Goal: Transaction & Acquisition: Purchase product/service

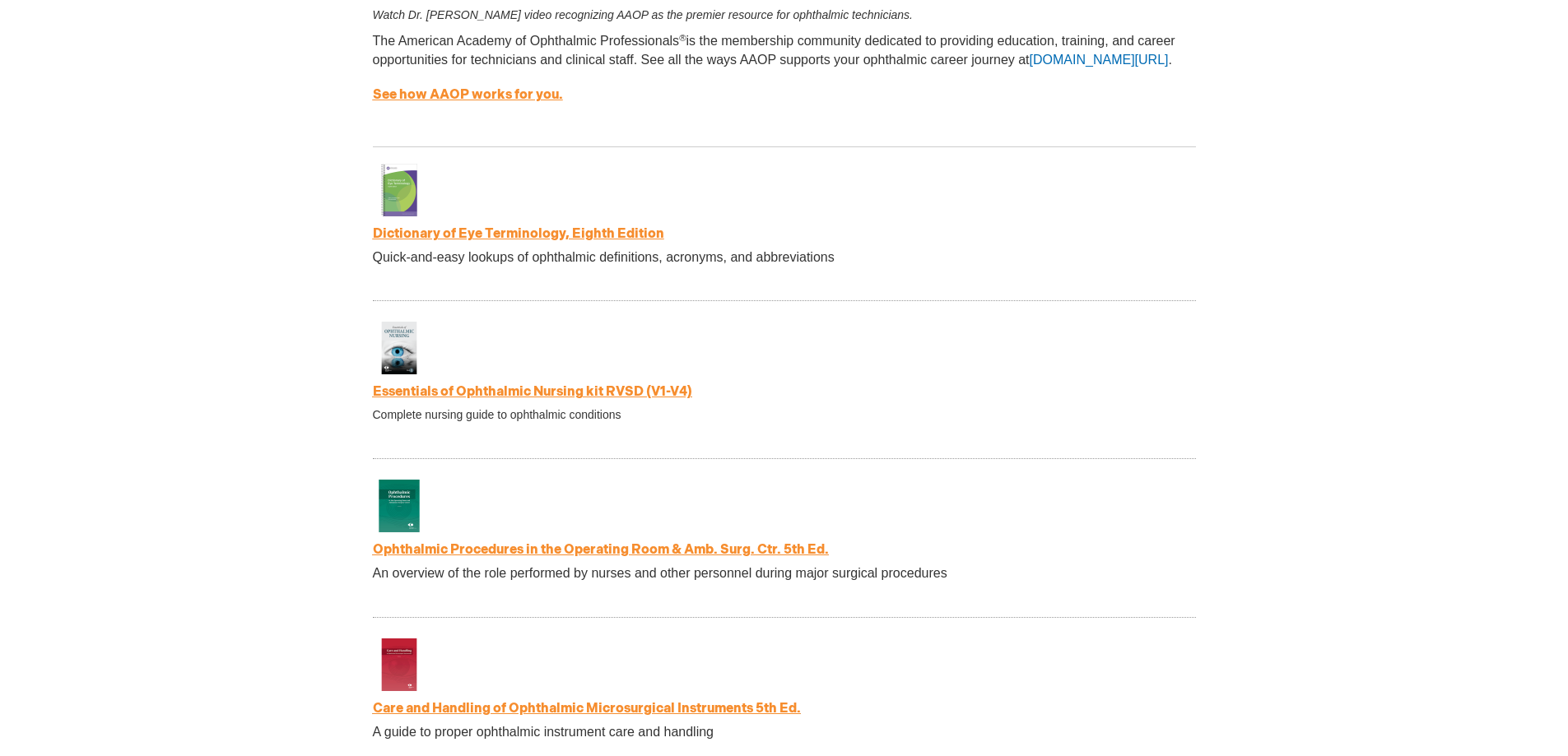
scroll to position [2880, 0]
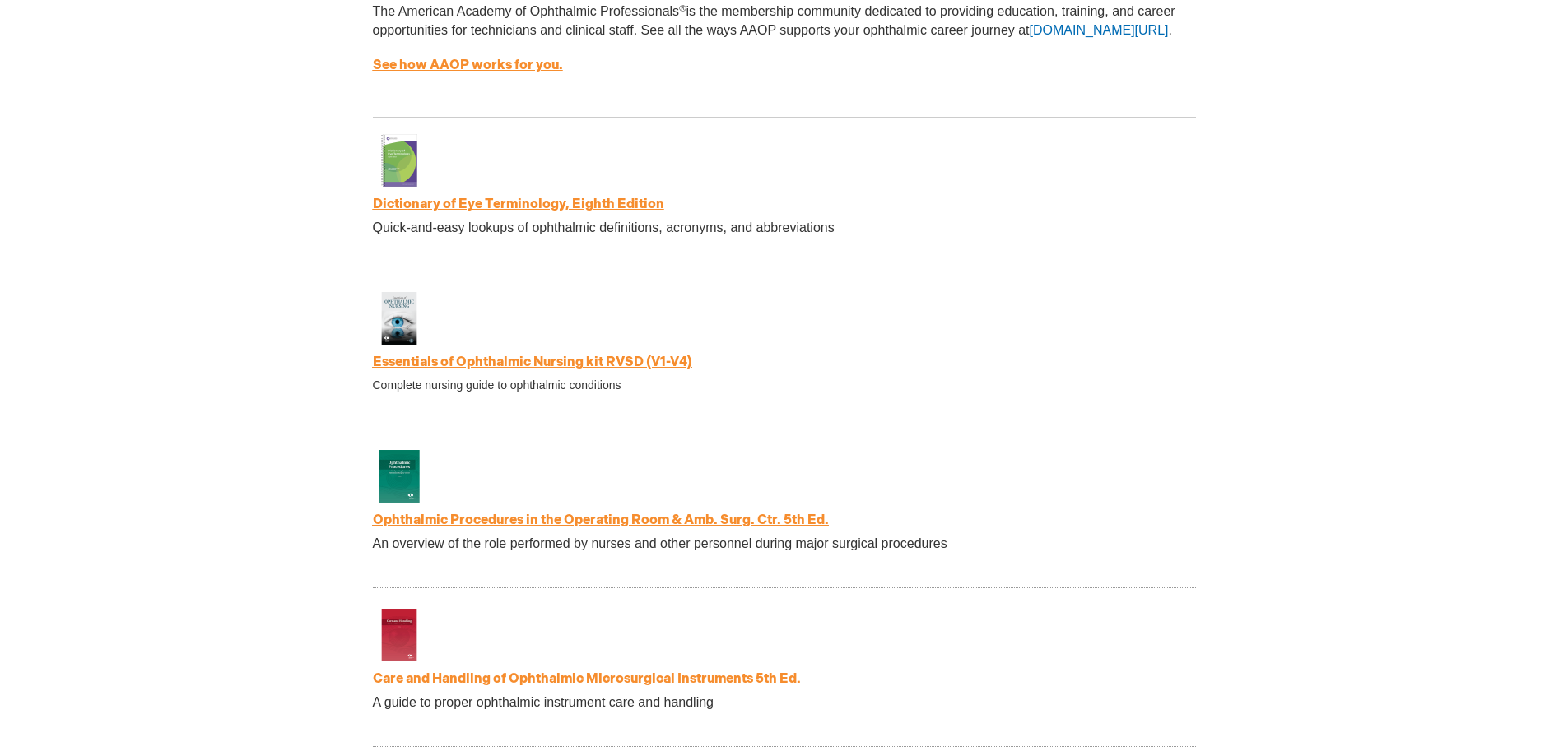
click at [401, 212] on link "Dictionary of Eye Terminology, Eighth Edition" at bounding box center [518, 205] width 291 height 16
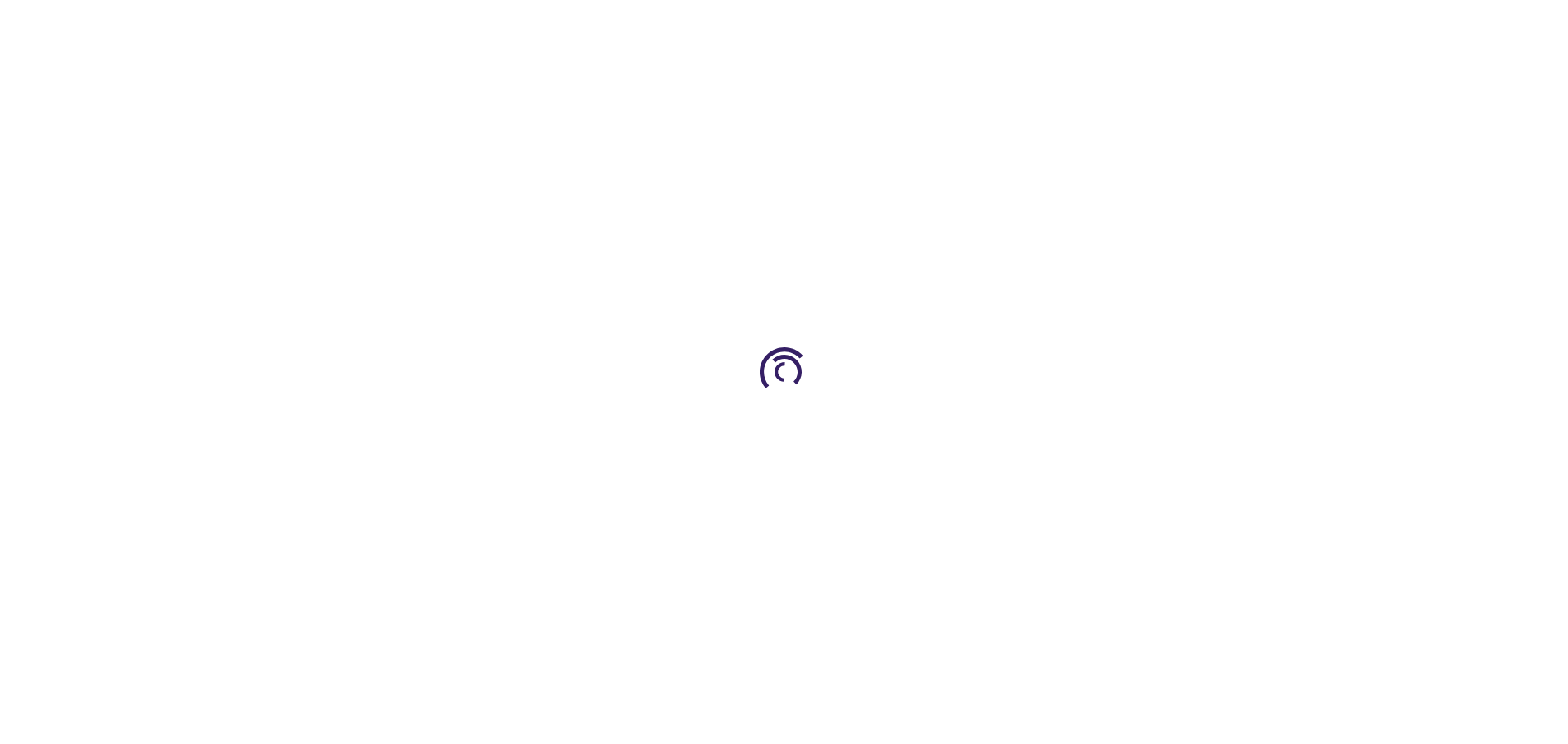
type input "0"
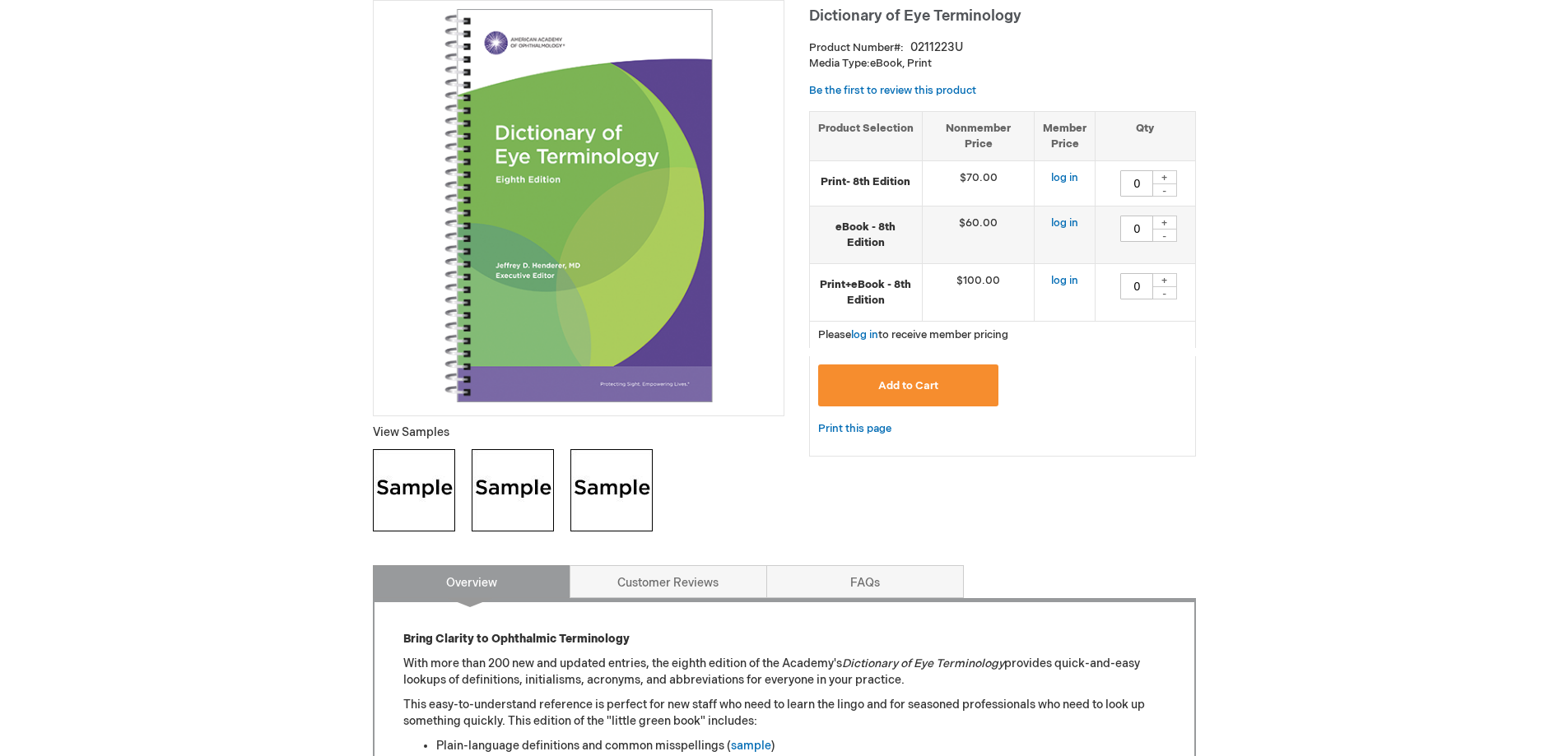
scroll to position [247, 0]
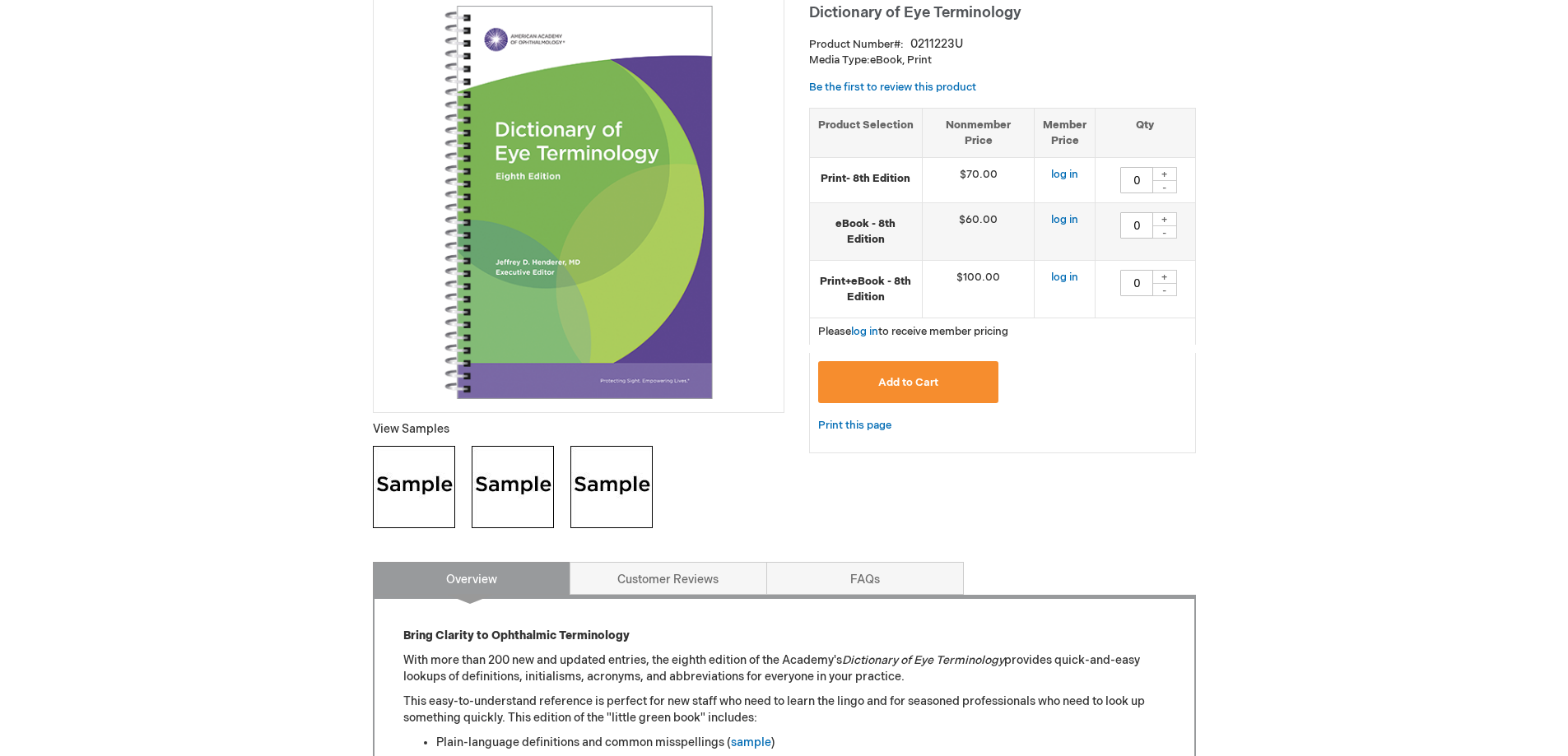
click at [420, 503] on img at bounding box center [414, 487] width 82 height 82
